Goal: Navigation & Orientation: Find specific page/section

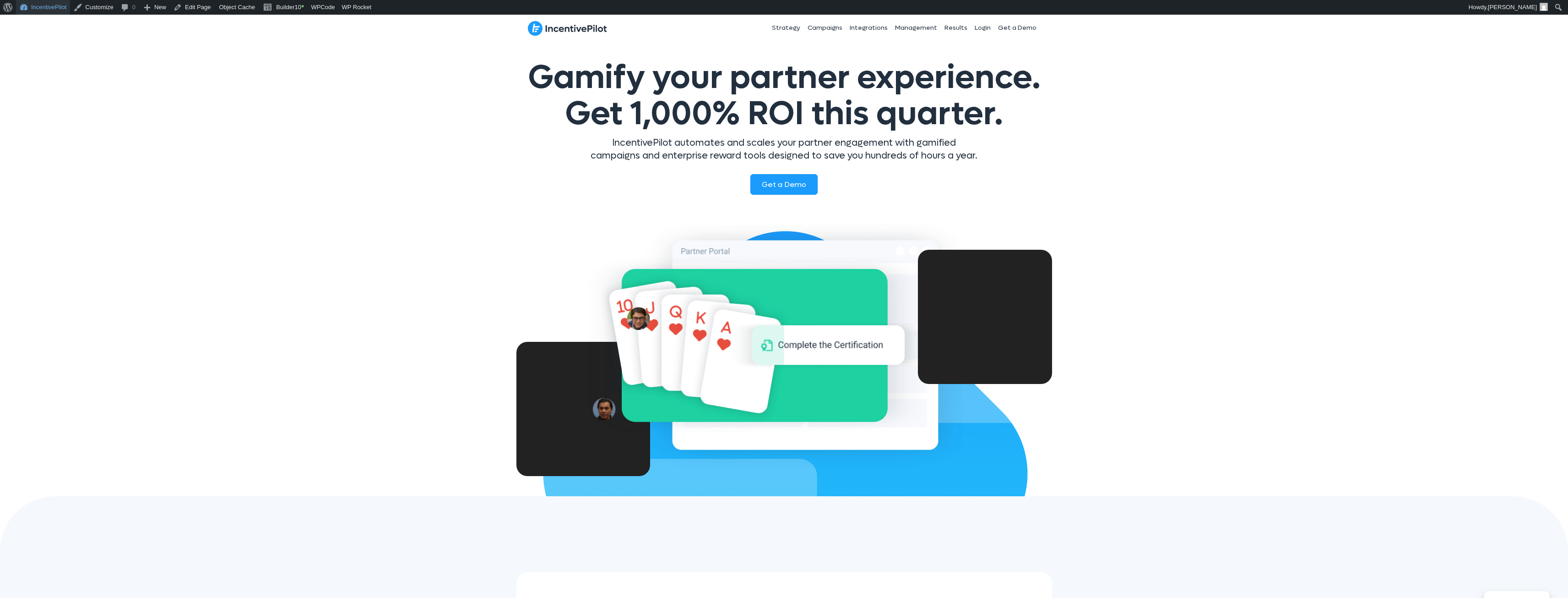
click at [52, 9] on link "IncentivePilot" at bounding box center [43, 7] width 54 height 15
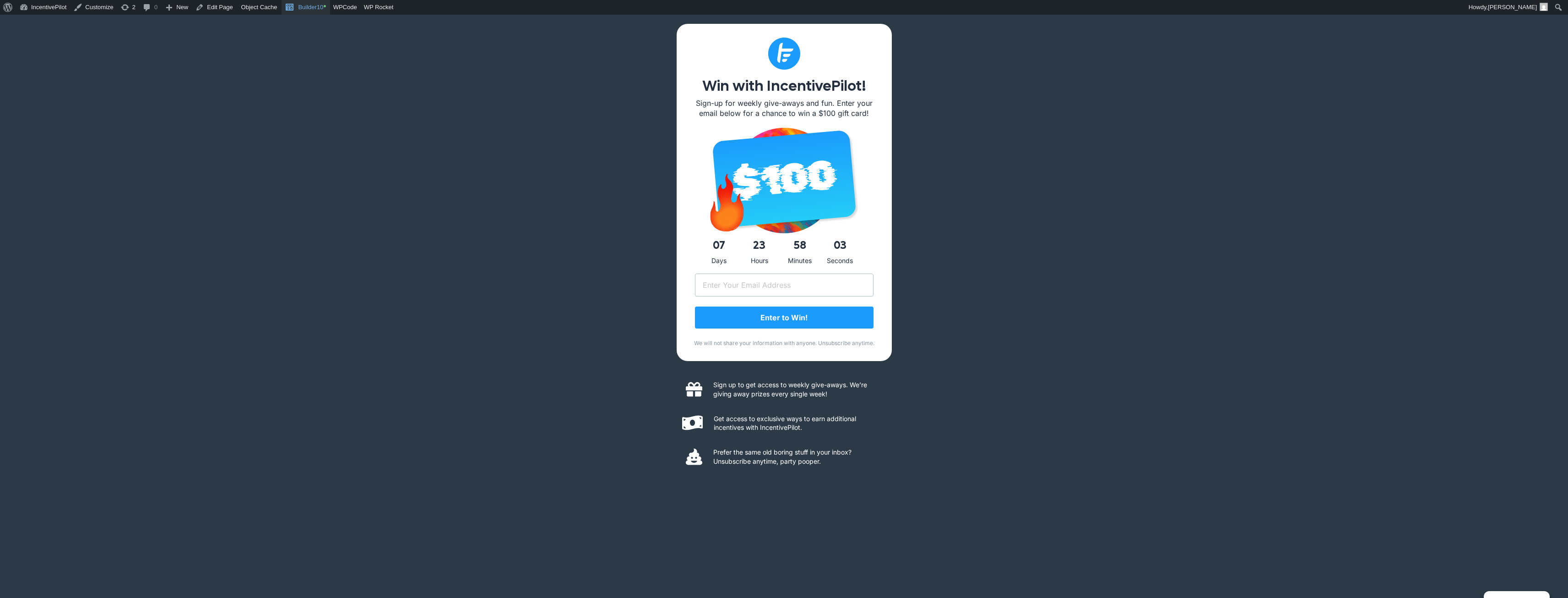
click at [298, 10] on link "Builder10 •" at bounding box center [306, 7] width 48 height 15
click at [195, 7] on link "Edit Page" at bounding box center [192, 7] width 44 height 15
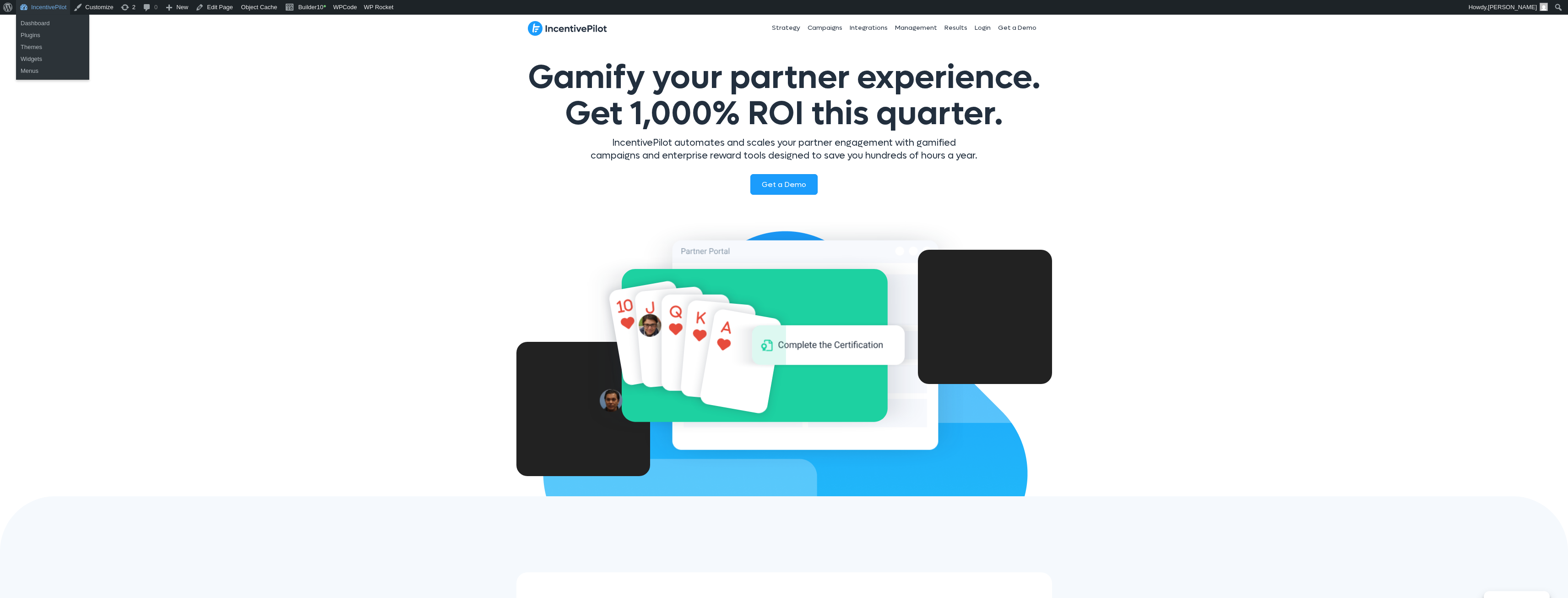
click at [52, 9] on link "IncentivePilot" at bounding box center [43, 7] width 54 height 15
click at [43, 10] on link "IncentivePilot" at bounding box center [43, 7] width 54 height 15
